Goal: Task Accomplishment & Management: Manage account settings

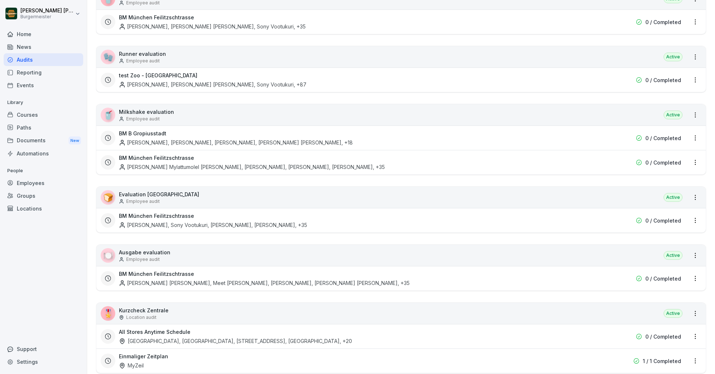
scroll to position [555, 0]
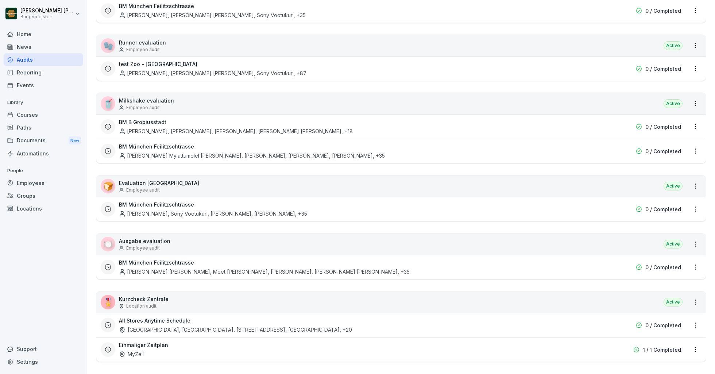
click at [173, 326] on div "[GEOGRAPHIC_DATA], [GEOGRAPHIC_DATA], [STREET_ADDRESS], [GEOGRAPHIC_DATA] , +20" at bounding box center [235, 330] width 233 height 8
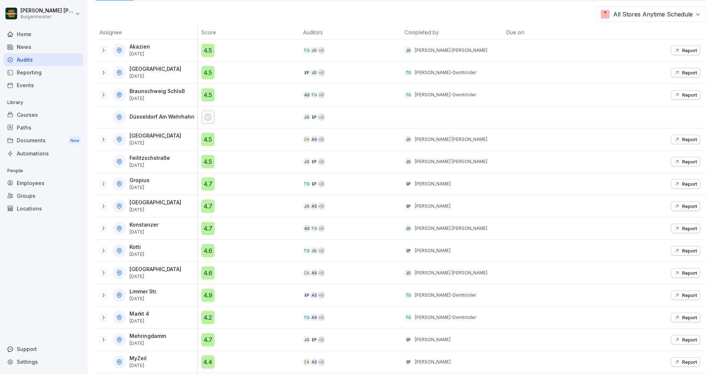
scroll to position [115, 0]
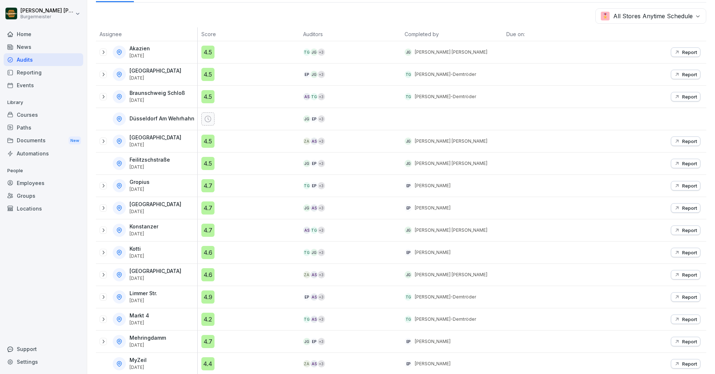
click at [696, 161] on p "Report" at bounding box center [689, 164] width 15 height 6
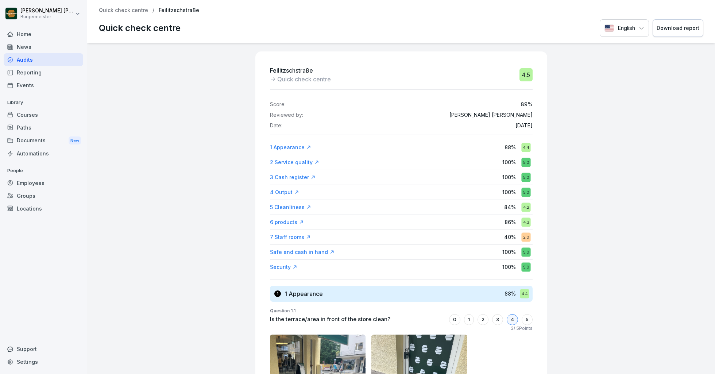
click at [526, 318] on div "5" at bounding box center [527, 319] width 11 height 11
click at [138, 9] on p "Quick check centre" at bounding box center [123, 10] width 49 height 6
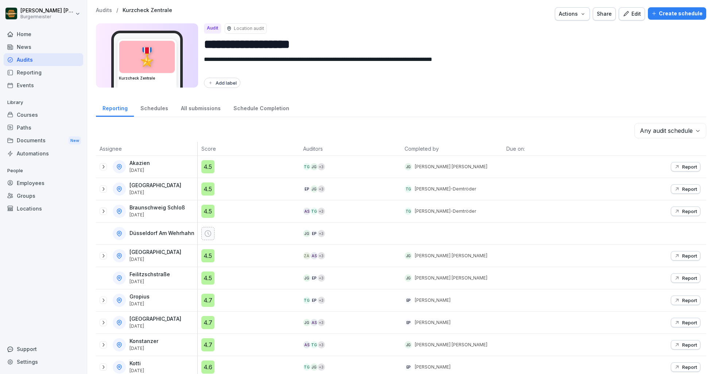
click at [104, 11] on p "Audits" at bounding box center [104, 10] width 16 height 6
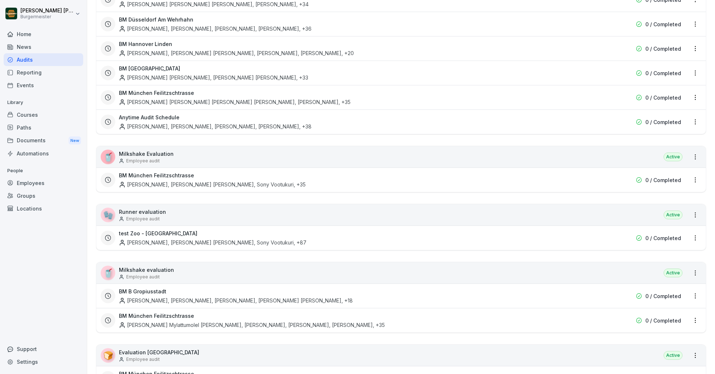
scroll to position [555, 0]
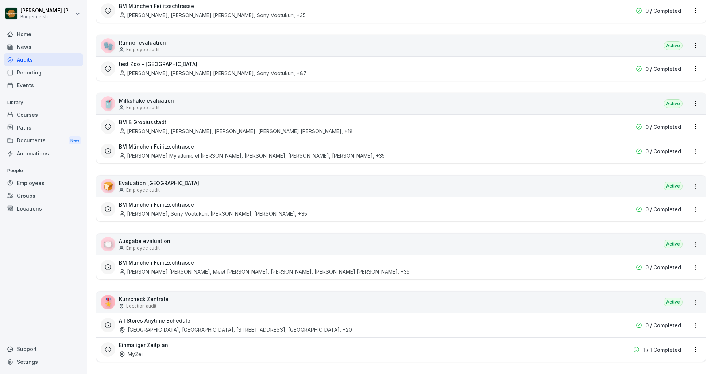
click at [695, 321] on html "Juan Jose Leonardi Gonzalez Burgermeister Home News Audits Reporting Events Lib…" at bounding box center [357, 187] width 715 height 374
click at [0, 0] on link "Update schedule" at bounding box center [0, 0] width 0 height 0
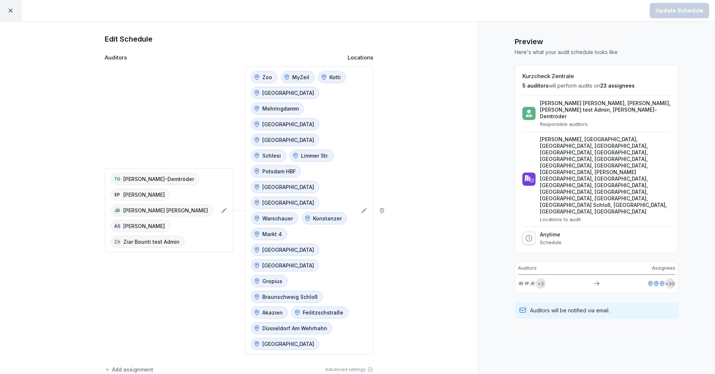
scroll to position [70, 0]
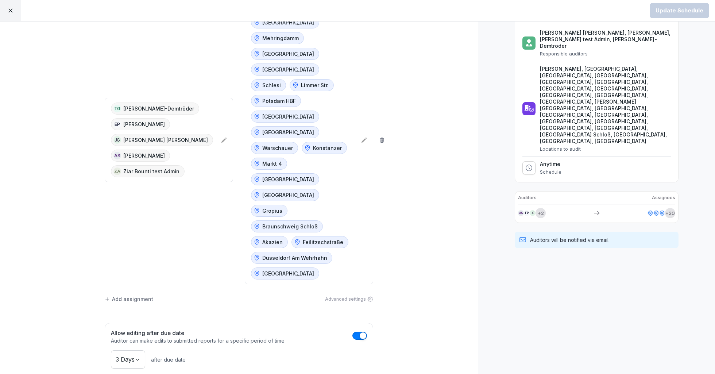
click at [360, 332] on span "button" at bounding box center [362, 335] width 7 height 7
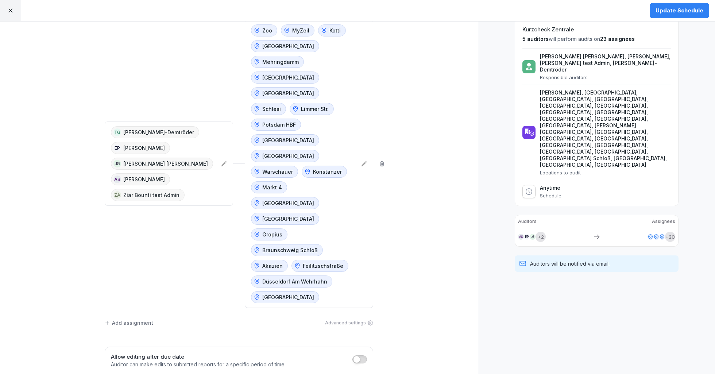
click at [362, 355] on button "button" at bounding box center [359, 359] width 15 height 8
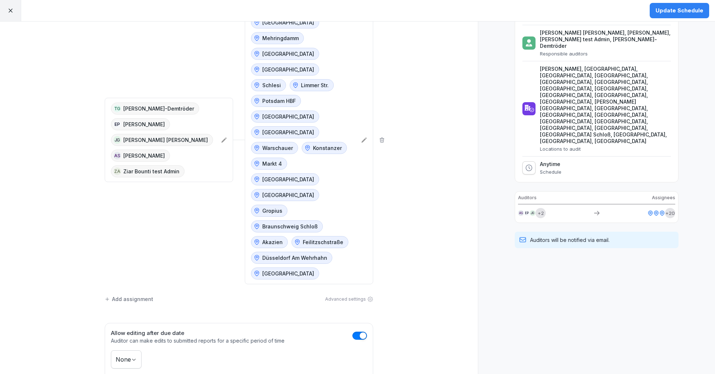
scroll to position [0, 0]
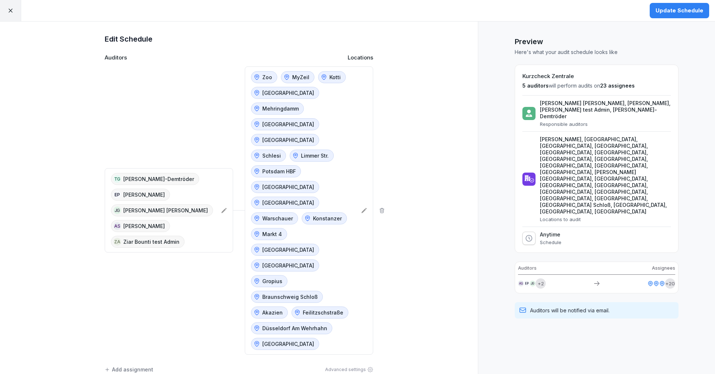
click at [688, 10] on div "Update Schedule" at bounding box center [680, 11] width 48 height 8
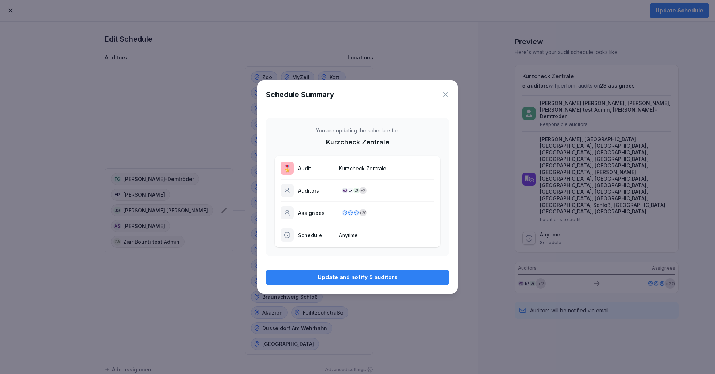
click at [397, 281] on button "Update and notify 5 auditors" at bounding box center [357, 277] width 183 height 15
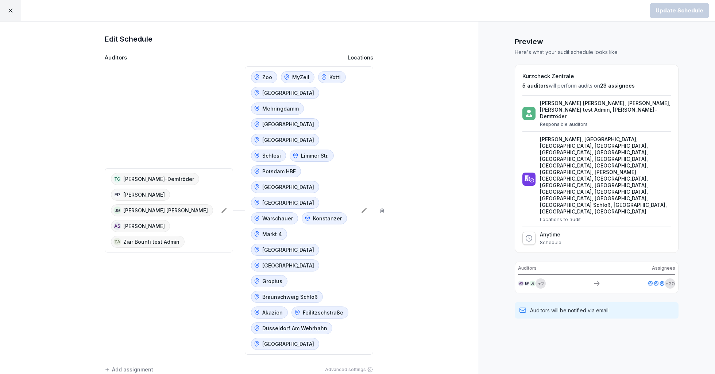
click at [10, 11] on icon at bounding box center [10, 11] width 4 height 4
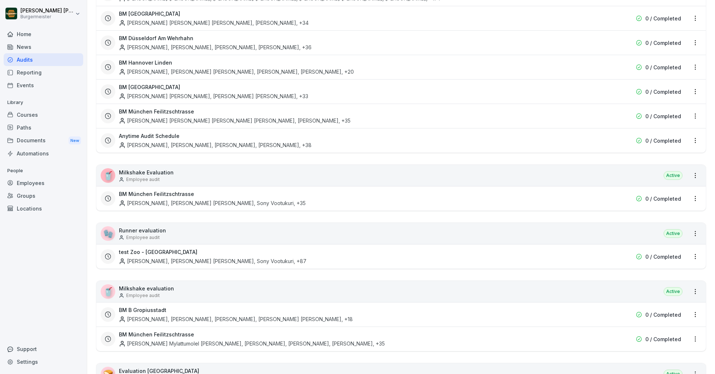
scroll to position [555, 0]
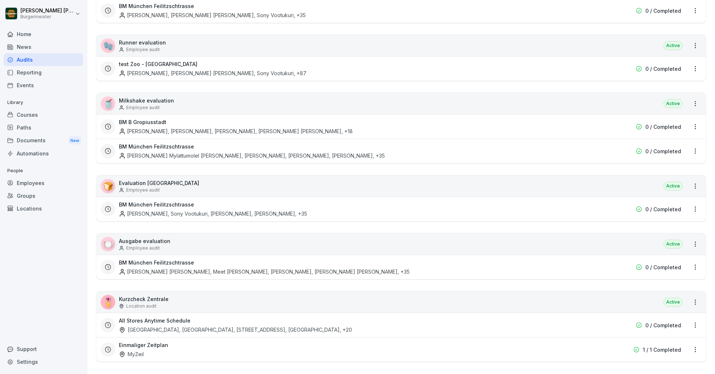
click at [150, 326] on div "[GEOGRAPHIC_DATA], [GEOGRAPHIC_DATA], [STREET_ADDRESS], [GEOGRAPHIC_DATA] , +20" at bounding box center [235, 330] width 233 height 8
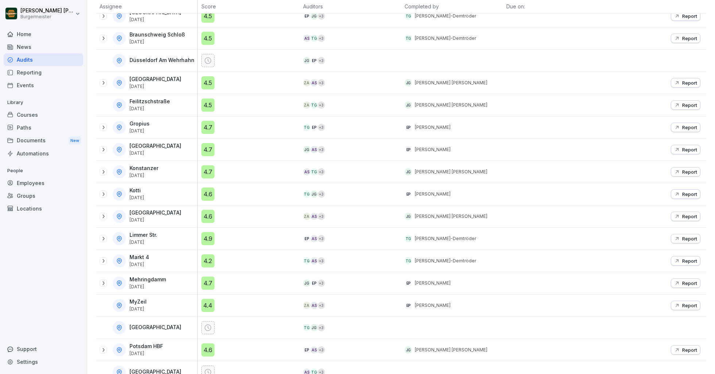
scroll to position [169, 0]
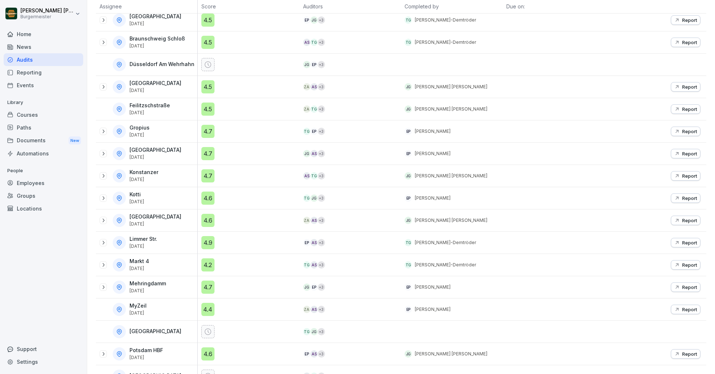
click at [684, 107] on p "Report" at bounding box center [689, 109] width 15 height 6
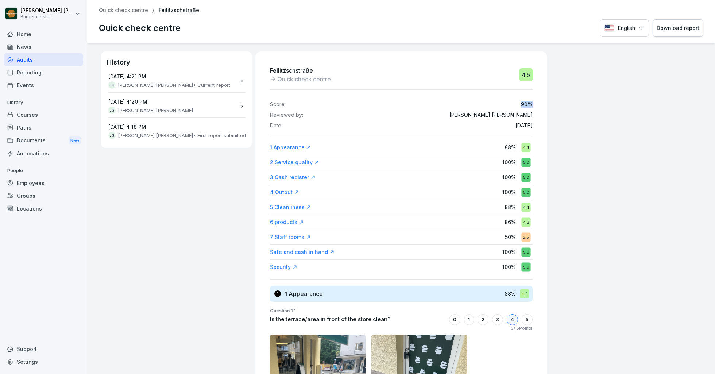
drag, startPoint x: 522, startPoint y: 104, endPoint x: 534, endPoint y: 104, distance: 12.4
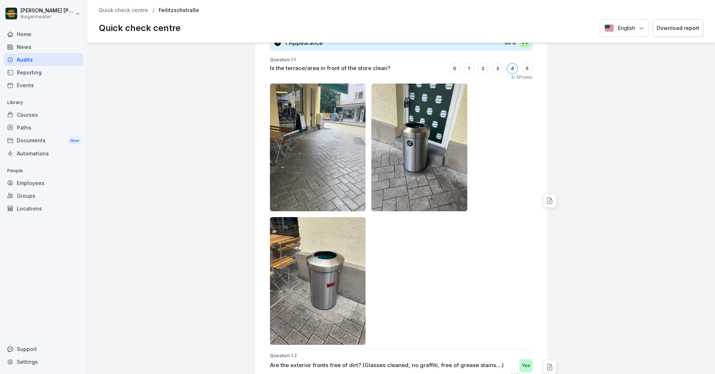
scroll to position [259, 0]
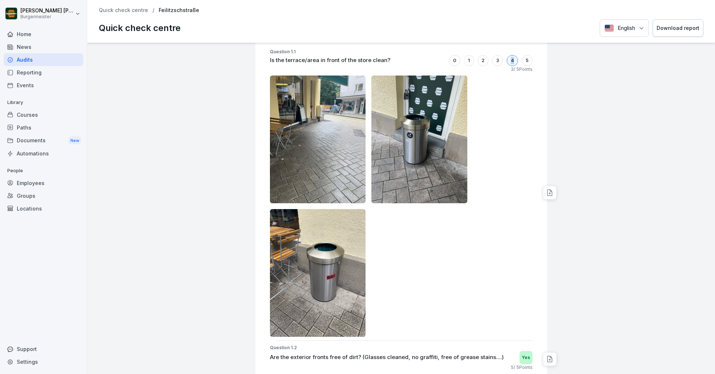
drag, startPoint x: 514, startPoint y: 59, endPoint x: 505, endPoint y: 59, distance: 8.8
click at [505, 59] on div "0 1 2 3 4 5" at bounding box center [491, 60] width 84 height 11
click at [514, 58] on div "4" at bounding box center [512, 60] width 11 height 11
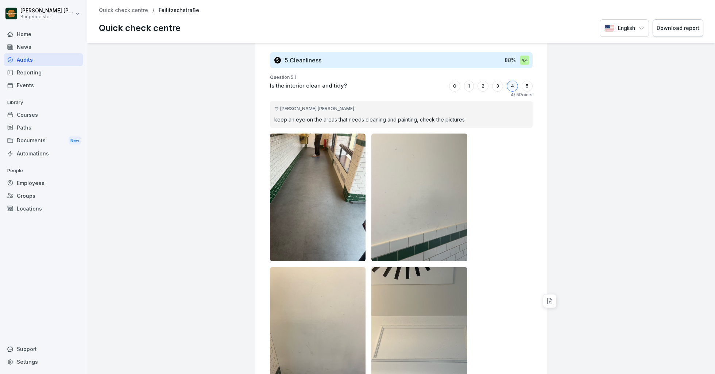
scroll to position [2491, 0]
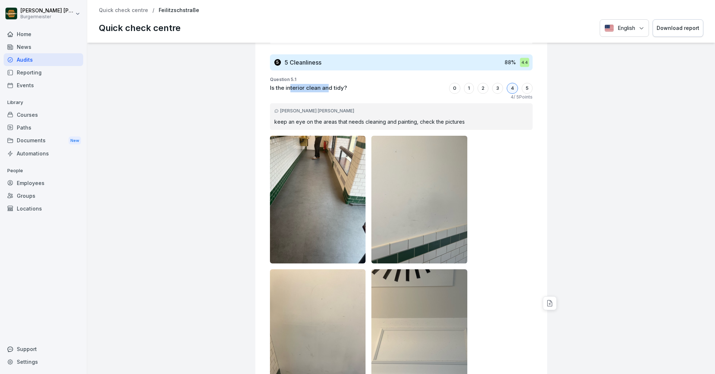
drag, startPoint x: 289, startPoint y: 85, endPoint x: 326, endPoint y: 85, distance: 36.8
click at [326, 85] on p "Is the interior clean and tidy?" at bounding box center [308, 88] width 77 height 8
click at [363, 95] on div "4 / 5 Points" at bounding box center [401, 97] width 263 height 7
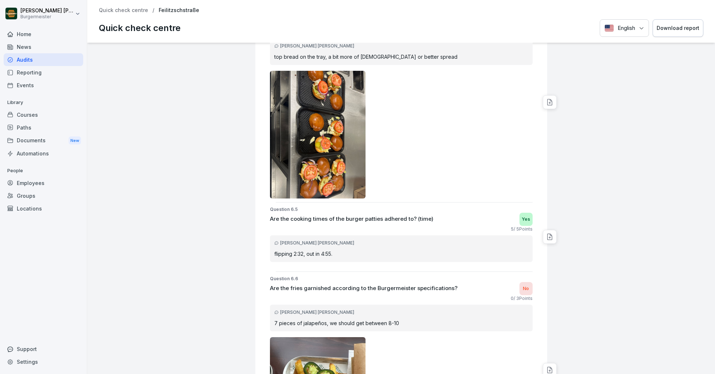
scroll to position [5919, 0]
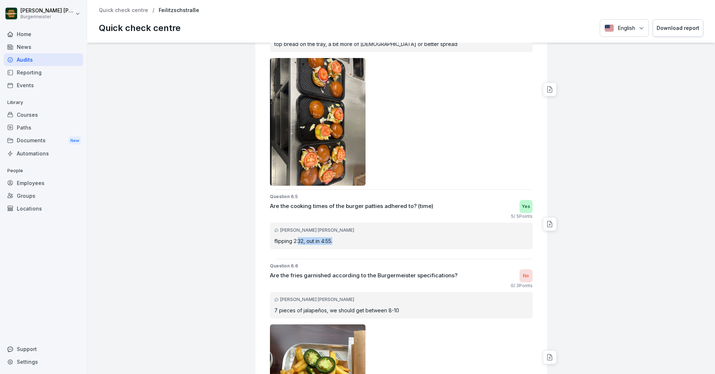
drag, startPoint x: 299, startPoint y: 235, endPoint x: 338, endPoint y: 235, distance: 38.3
click at [338, 237] on p "flipping 2:32, out in 4:55." at bounding box center [401, 241] width 254 height 8
click at [351, 237] on p "flipping 2:32, out in 4:55." at bounding box center [401, 241] width 254 height 8
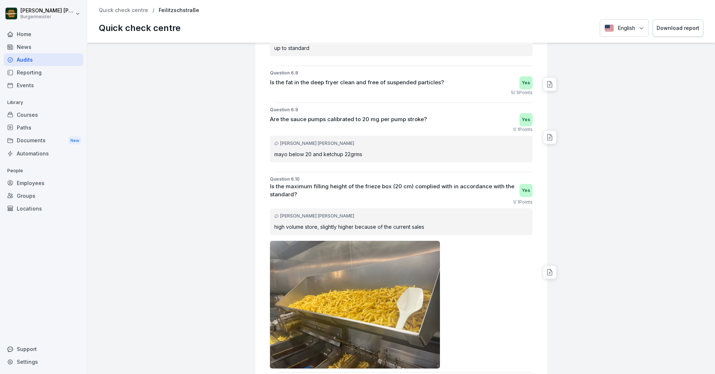
scroll to position [6335, 0]
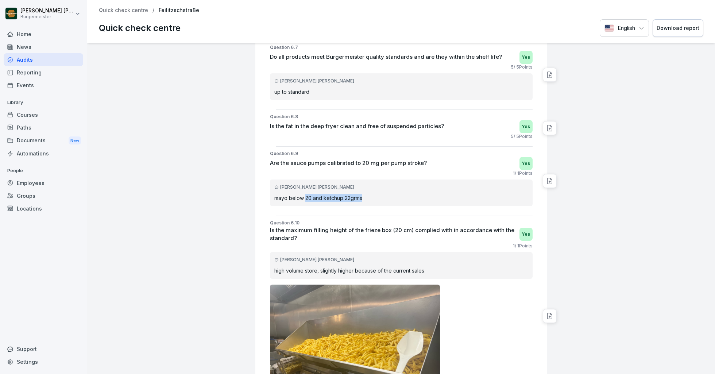
drag, startPoint x: 305, startPoint y: 192, endPoint x: 370, endPoint y: 196, distance: 65.8
click at [370, 196] on div "[PERSON_NAME] [PERSON_NAME] below 20 and ketchup 22grms" at bounding box center [401, 192] width 263 height 27
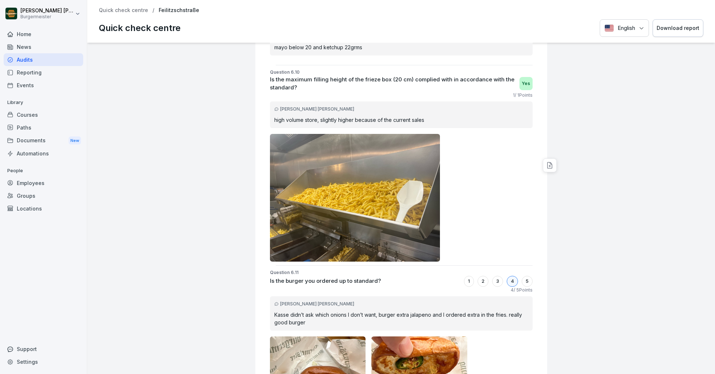
scroll to position [6485, 0]
click at [523, 92] on p "1 / 1 Points" at bounding box center [523, 95] width 20 height 7
click at [498, 154] on div at bounding box center [401, 198] width 263 height 128
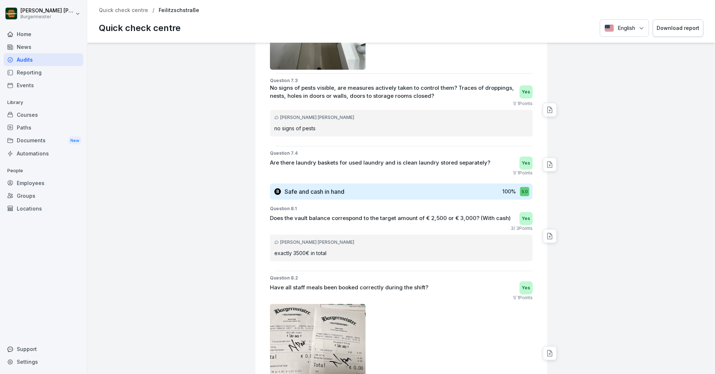
scroll to position [7795, 0]
drag, startPoint x: 304, startPoint y: 157, endPoint x: 450, endPoint y: 153, distance: 146.0
click at [450, 158] on p "Are there laundry baskets for used laundry and is clean laundry stored separate…" at bounding box center [380, 162] width 220 height 8
click at [454, 169] on div "1 / 1 Points" at bounding box center [401, 172] width 263 height 7
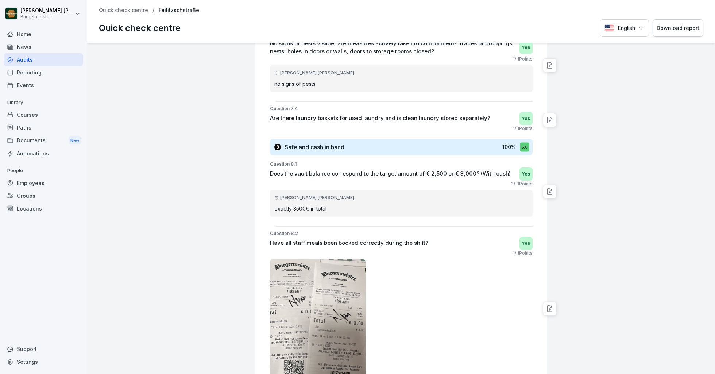
scroll to position [7875, 0]
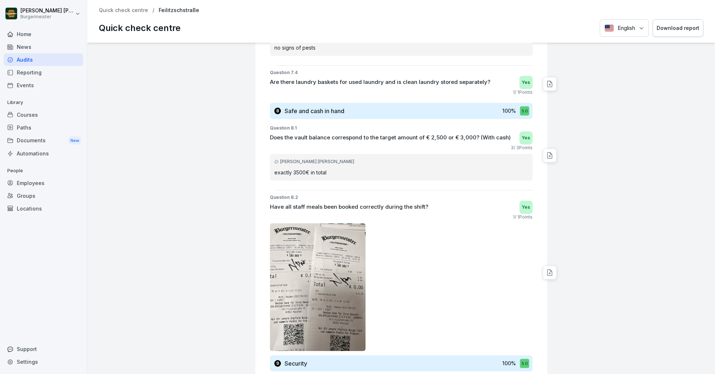
click at [298, 169] on p "exactly 3500€ in total" at bounding box center [401, 173] width 254 height 8
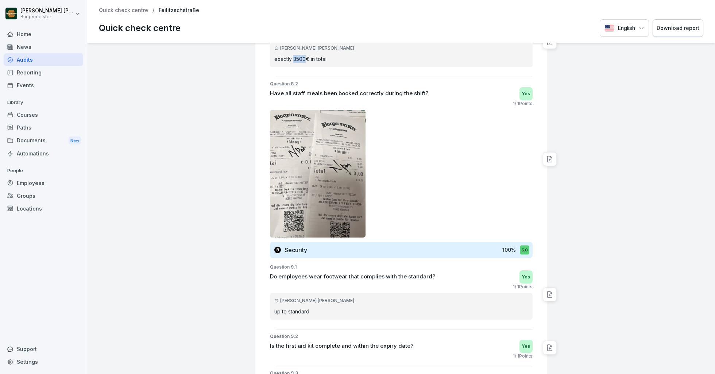
scroll to position [7994, 0]
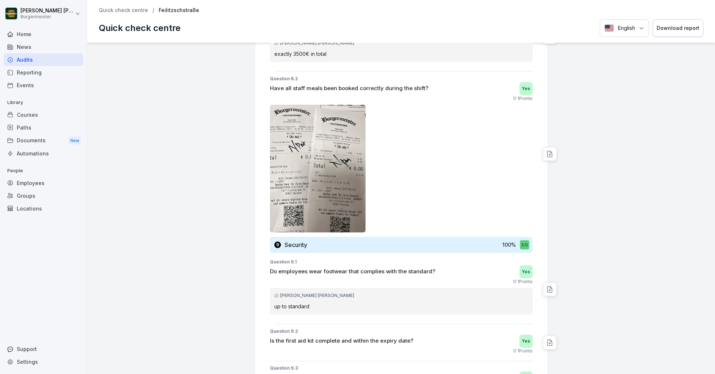
click at [427, 137] on div at bounding box center [401, 169] width 263 height 128
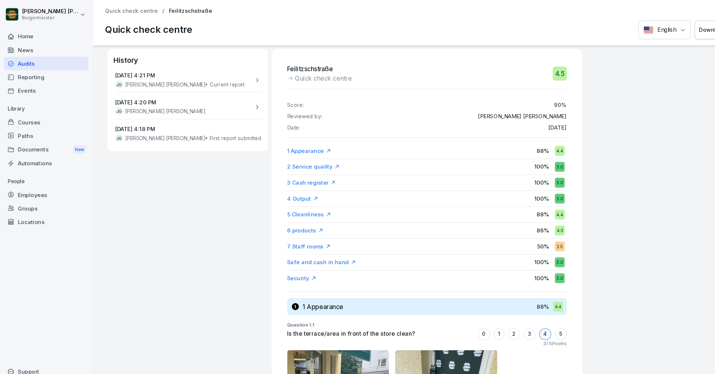
scroll to position [0, 0]
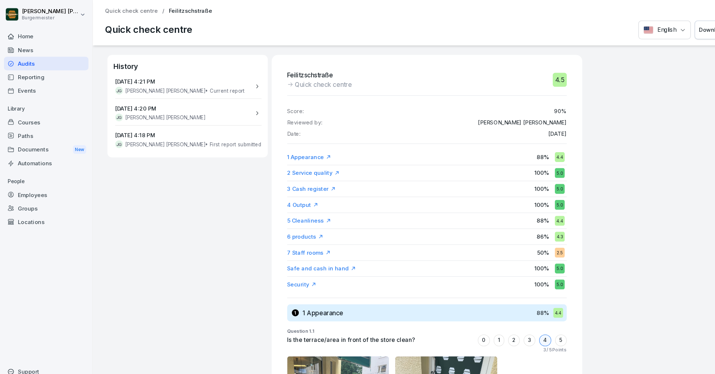
click at [138, 10] on p "Quick check centre" at bounding box center [123, 10] width 49 height 6
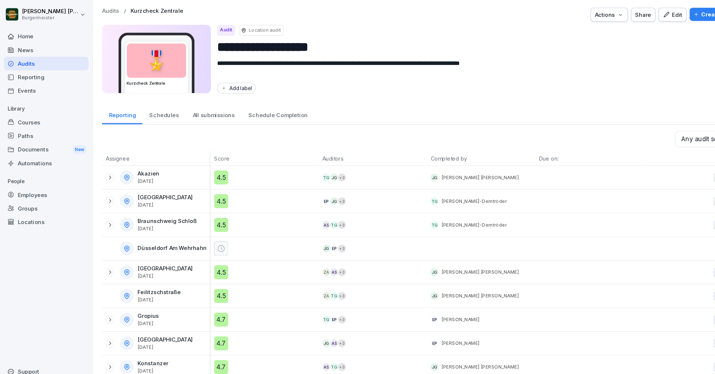
click at [14, 61] on div "Audits" at bounding box center [44, 59] width 80 height 13
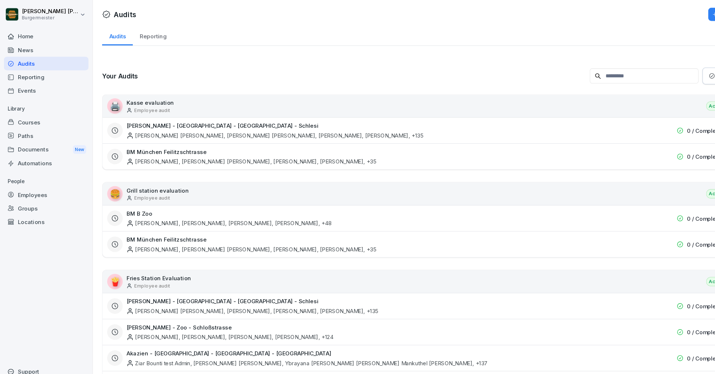
click at [24, 32] on div "Home" at bounding box center [44, 34] width 80 height 13
